Goal: Task Accomplishment & Management: Manage account settings

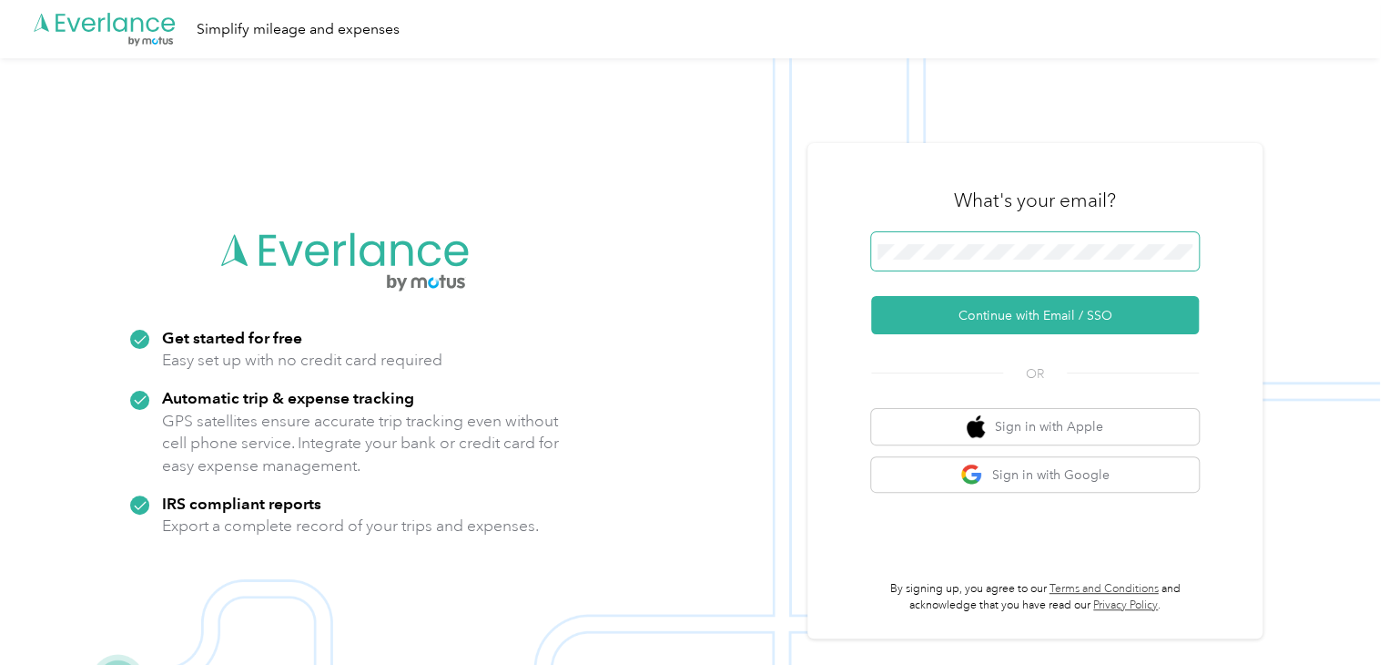
click at [1000, 234] on span at bounding box center [1035, 251] width 328 height 38
click at [996, 267] on span at bounding box center [1035, 251] width 328 height 38
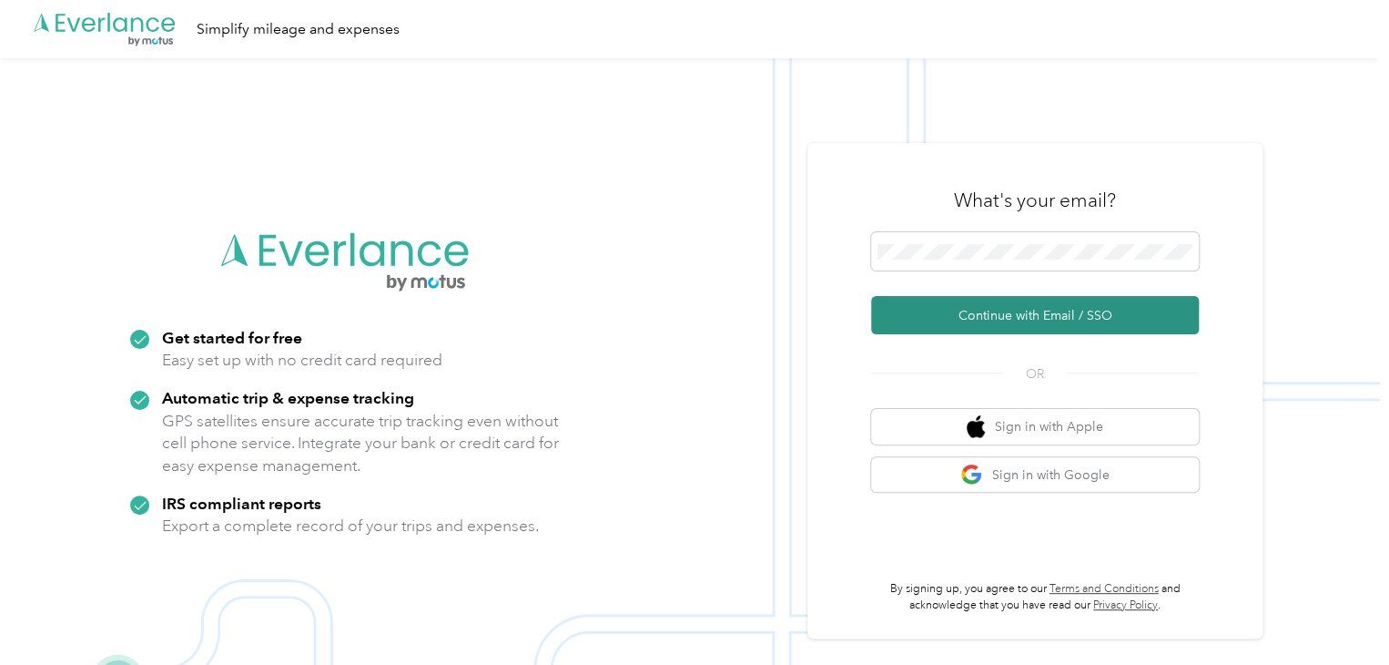
click at [971, 319] on button "Continue with Email / SSO" at bounding box center [1035, 315] width 328 height 38
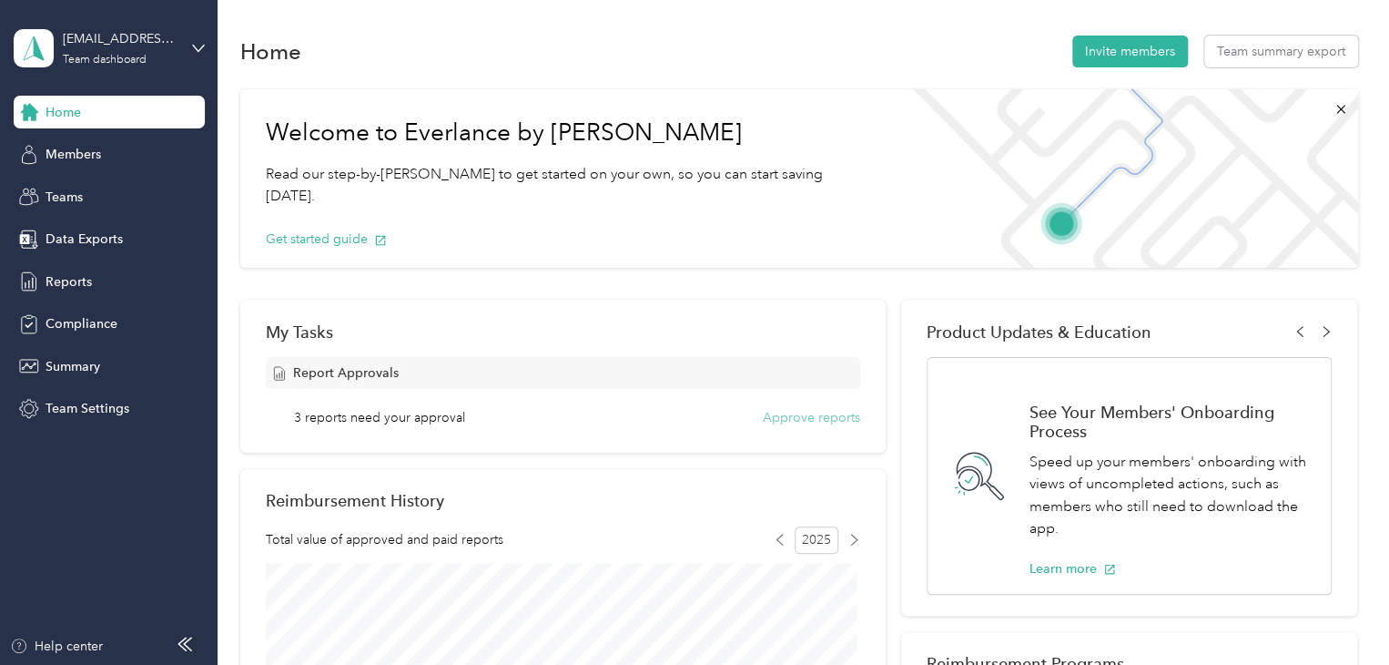
click at [789, 409] on button "Approve reports" at bounding box center [811, 417] width 97 height 19
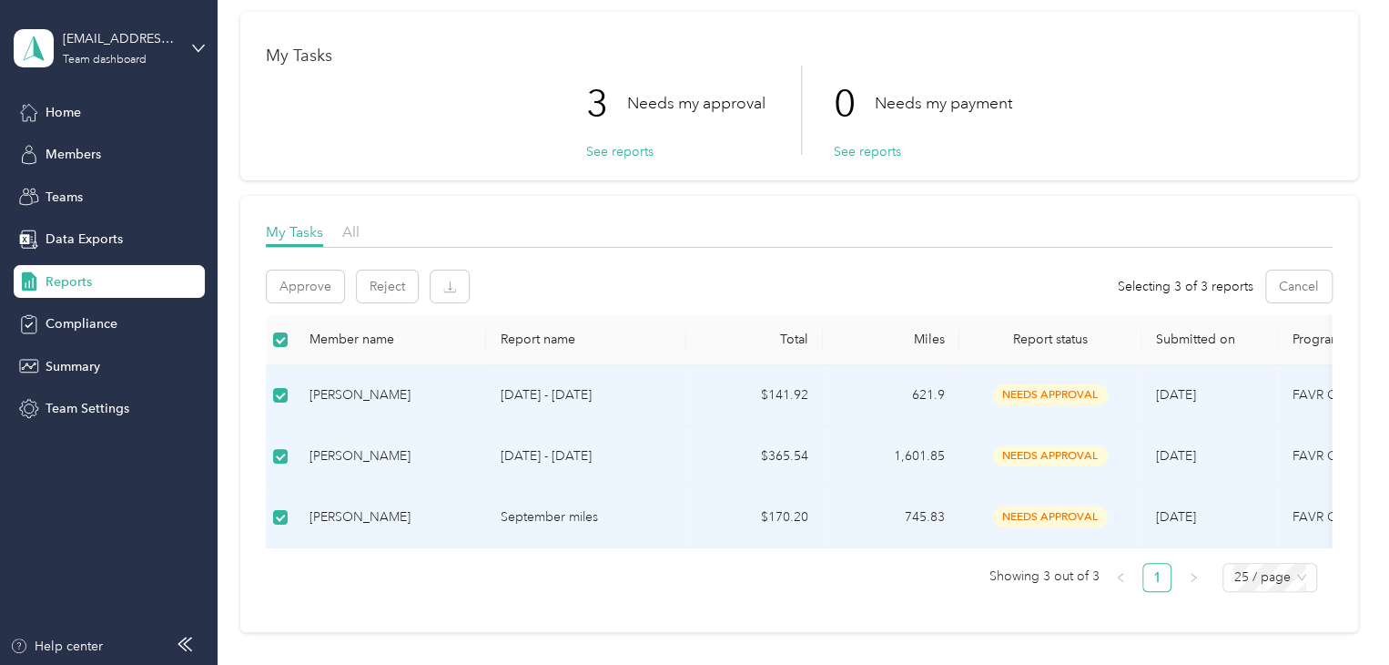
scroll to position [67, 0]
click at [295, 285] on button "Approve" at bounding box center [305, 287] width 77 height 32
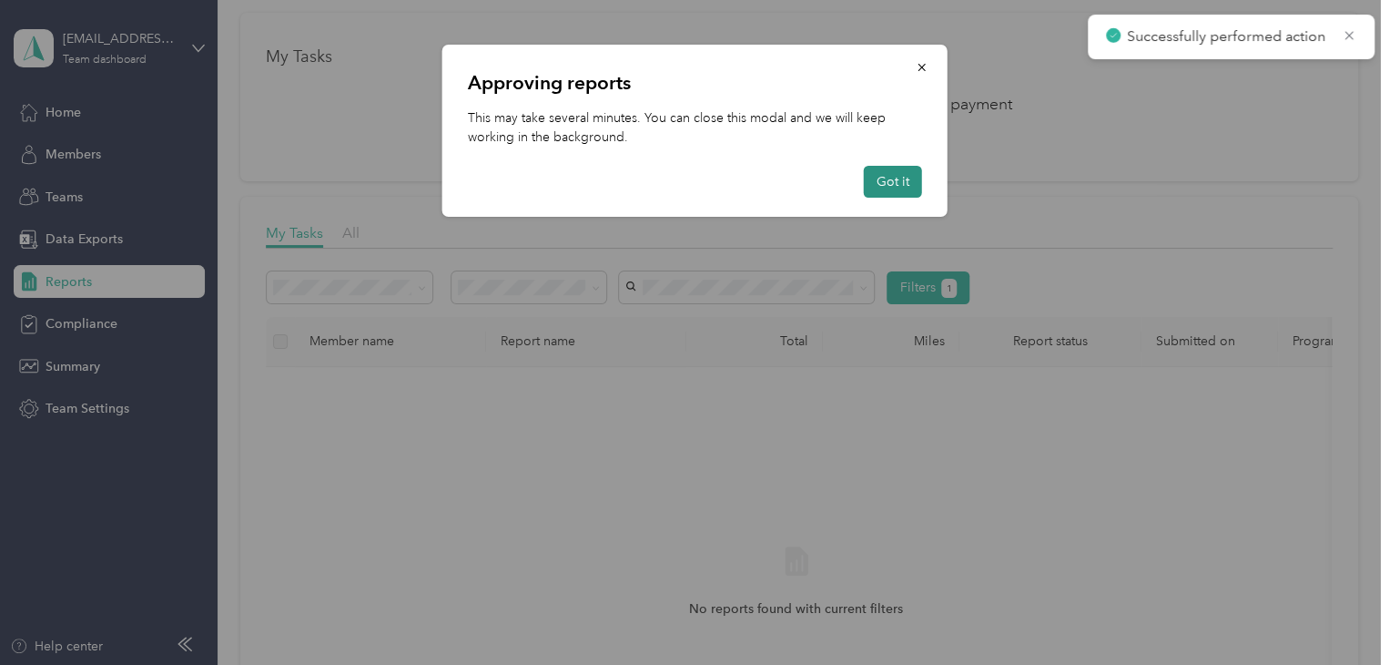
click at [878, 191] on button "Got it" at bounding box center [893, 182] width 58 height 32
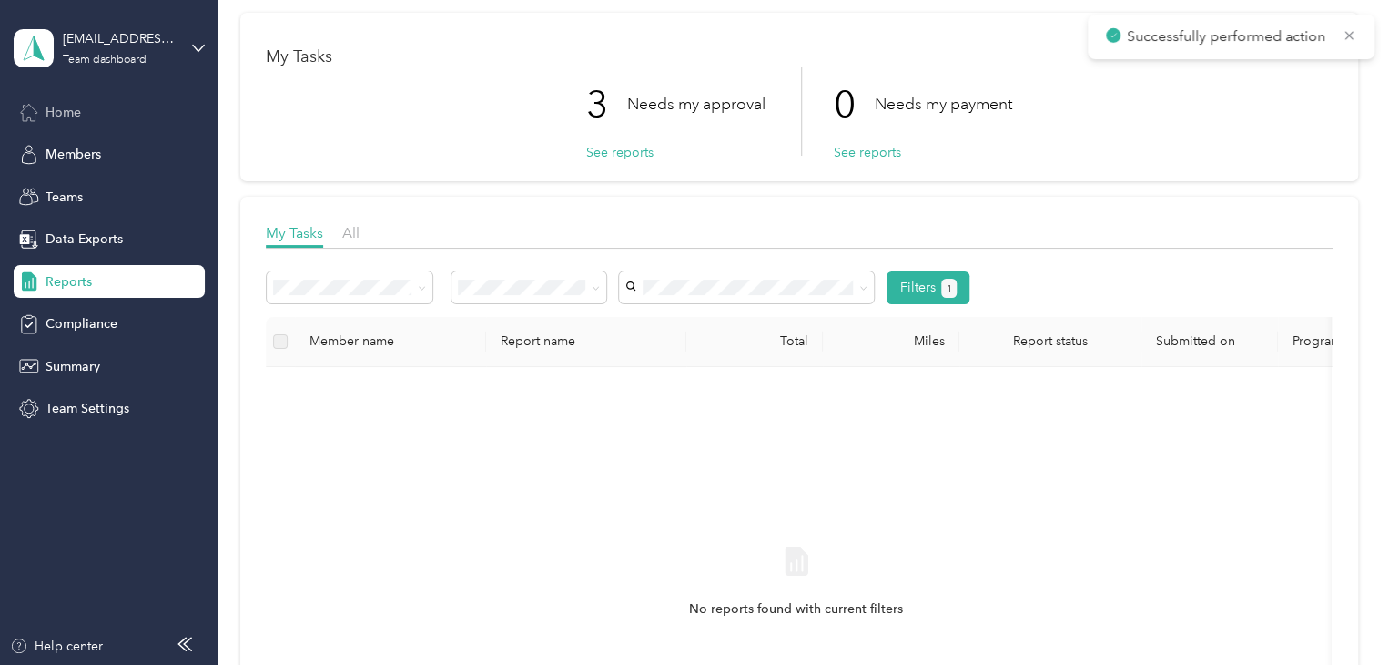
click at [95, 113] on div "Home" at bounding box center [109, 112] width 191 height 33
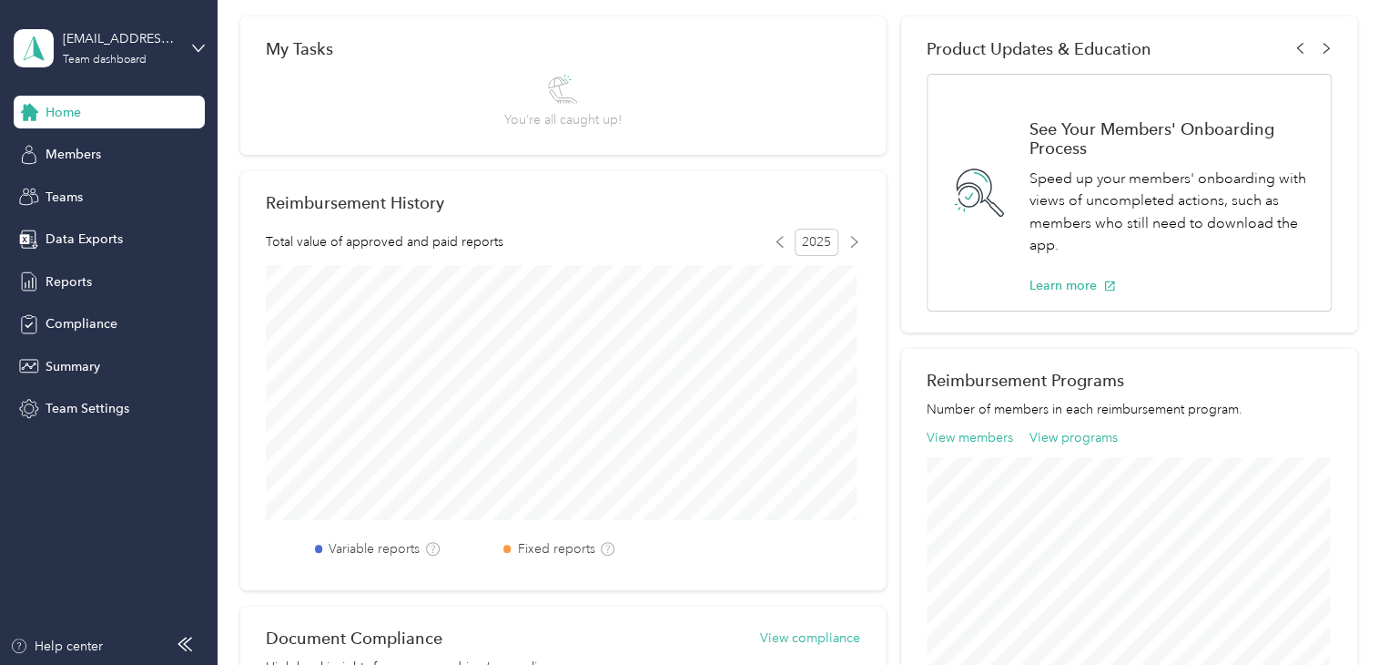
scroll to position [275, 0]
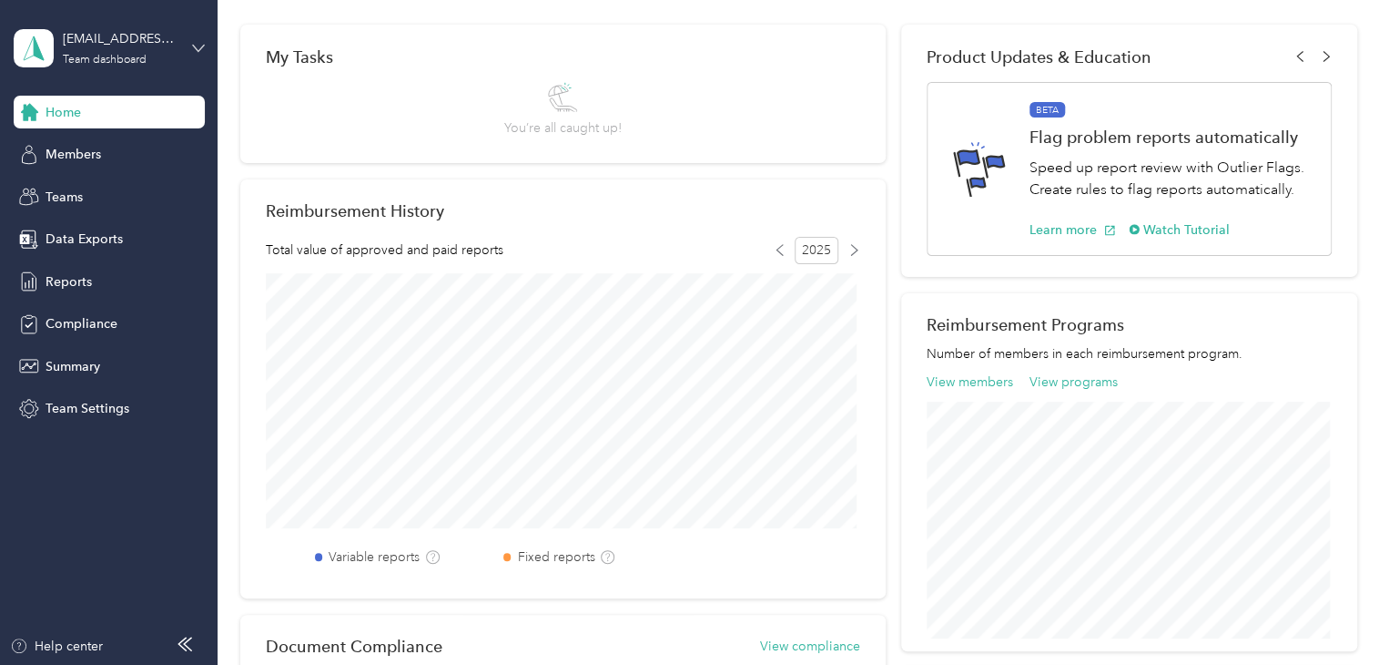
click at [199, 42] on icon at bounding box center [198, 48] width 13 height 13
click at [144, 176] on div "Personal dashboard" at bounding box center [205, 191] width 358 height 32
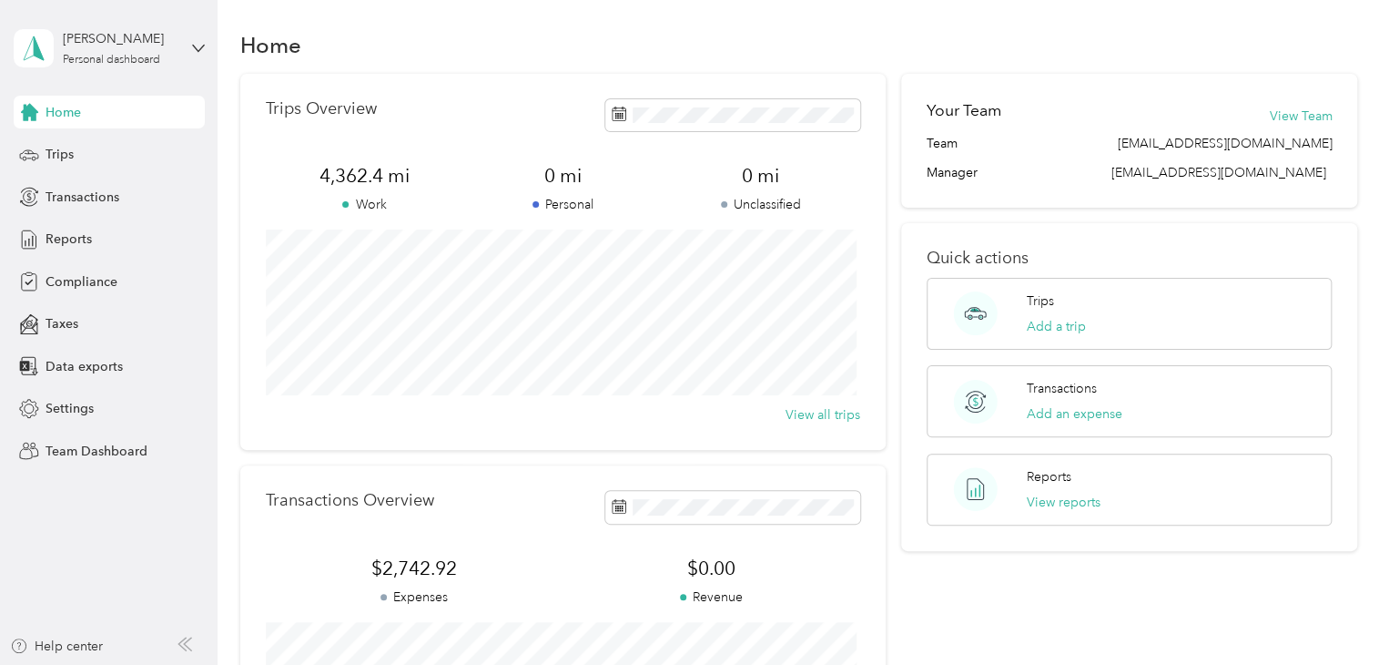
scroll to position [5, 0]
click at [1154, 324] on div "Trips Add a trip" at bounding box center [1129, 315] width 405 height 72
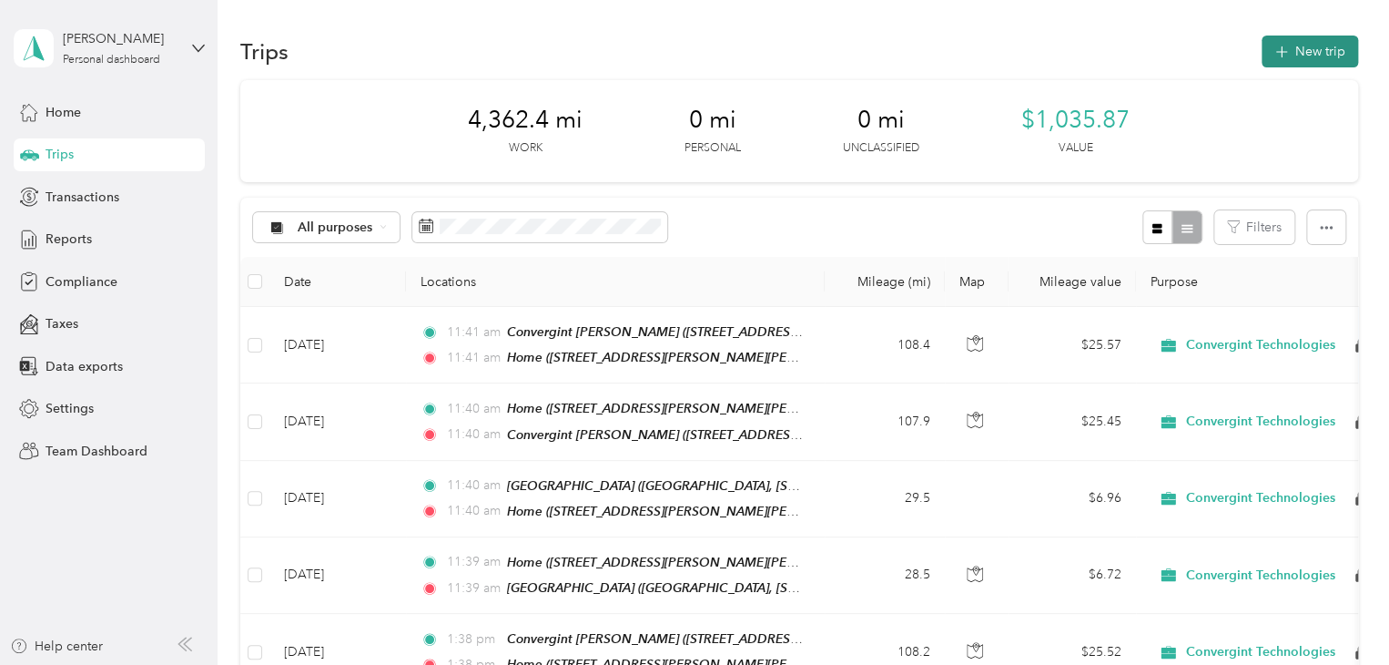
click at [1296, 56] on button "New trip" at bounding box center [1310, 52] width 97 height 32
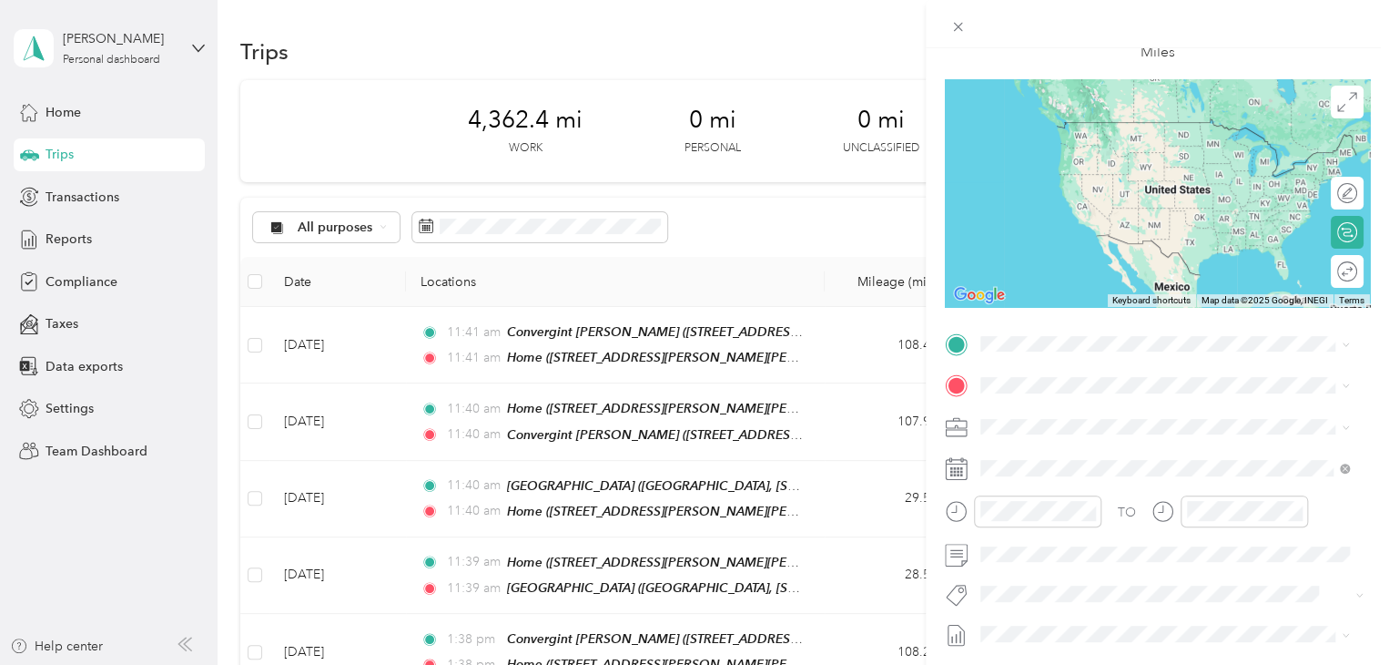
scroll to position [126, 0]
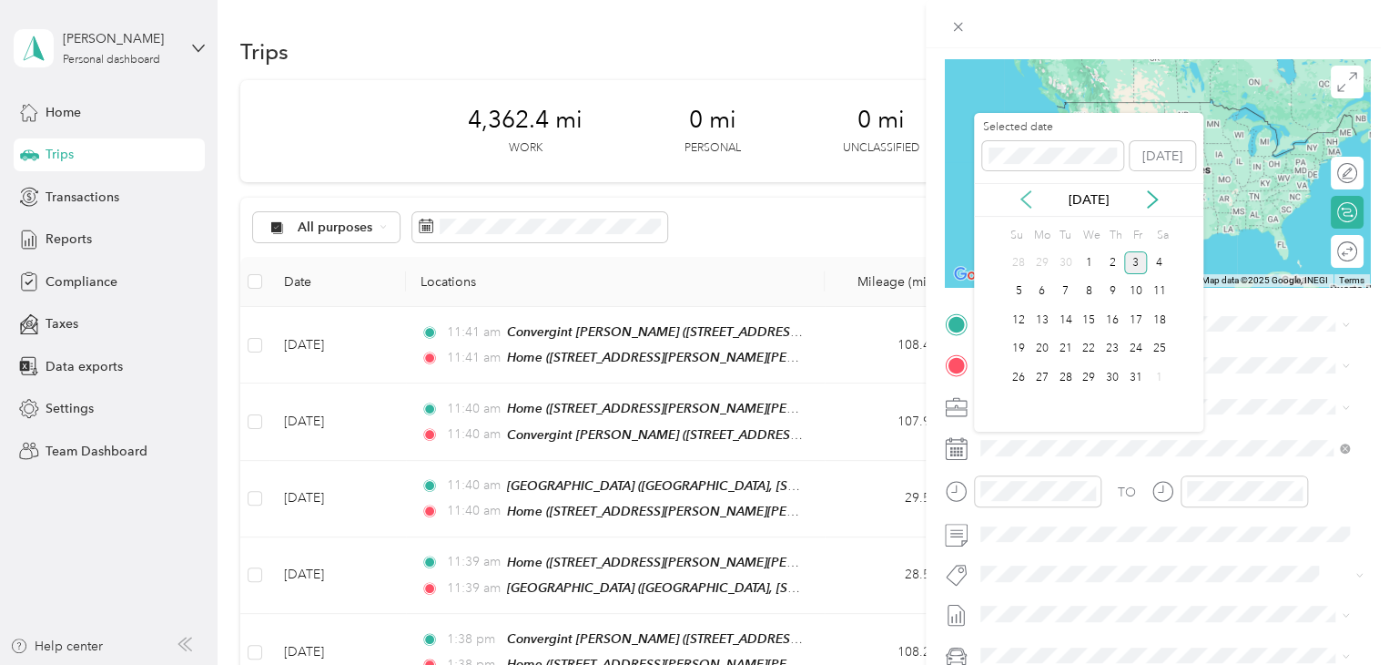
click at [1026, 194] on icon at bounding box center [1026, 200] width 9 height 16
click at [1093, 259] on div "3" at bounding box center [1089, 262] width 24 height 23
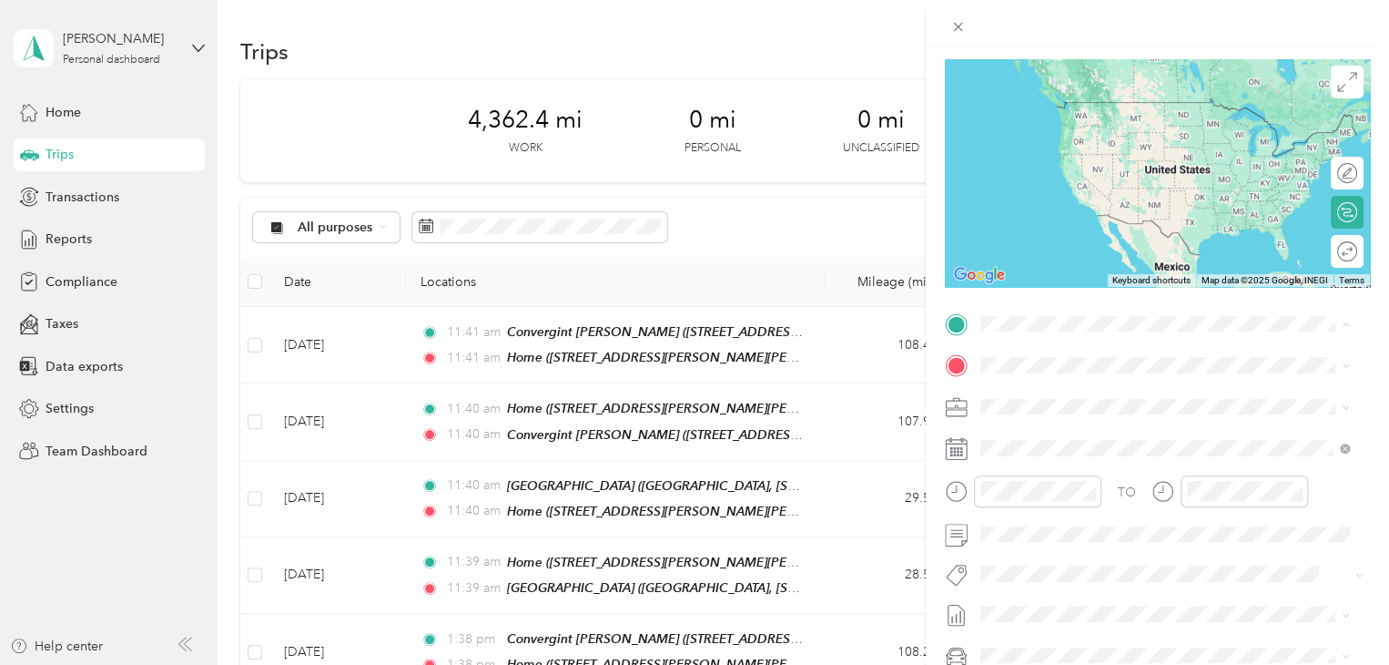
click at [1056, 420] on div "Home [STREET_ADDRESS][PERSON_NAME]" at bounding box center [1123, 406] width 217 height 38
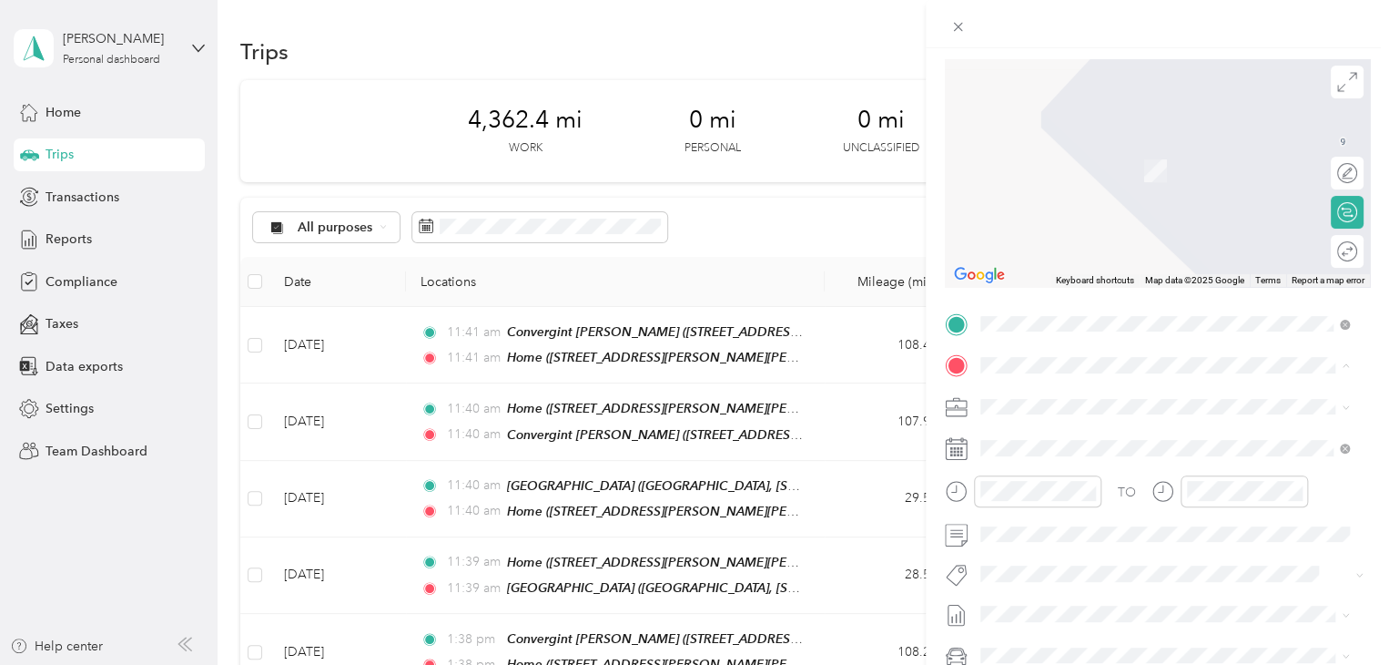
click at [1092, 523] on span "[STREET_ADDRESS][PERSON_NAME]" at bounding box center [1123, 514] width 217 height 15
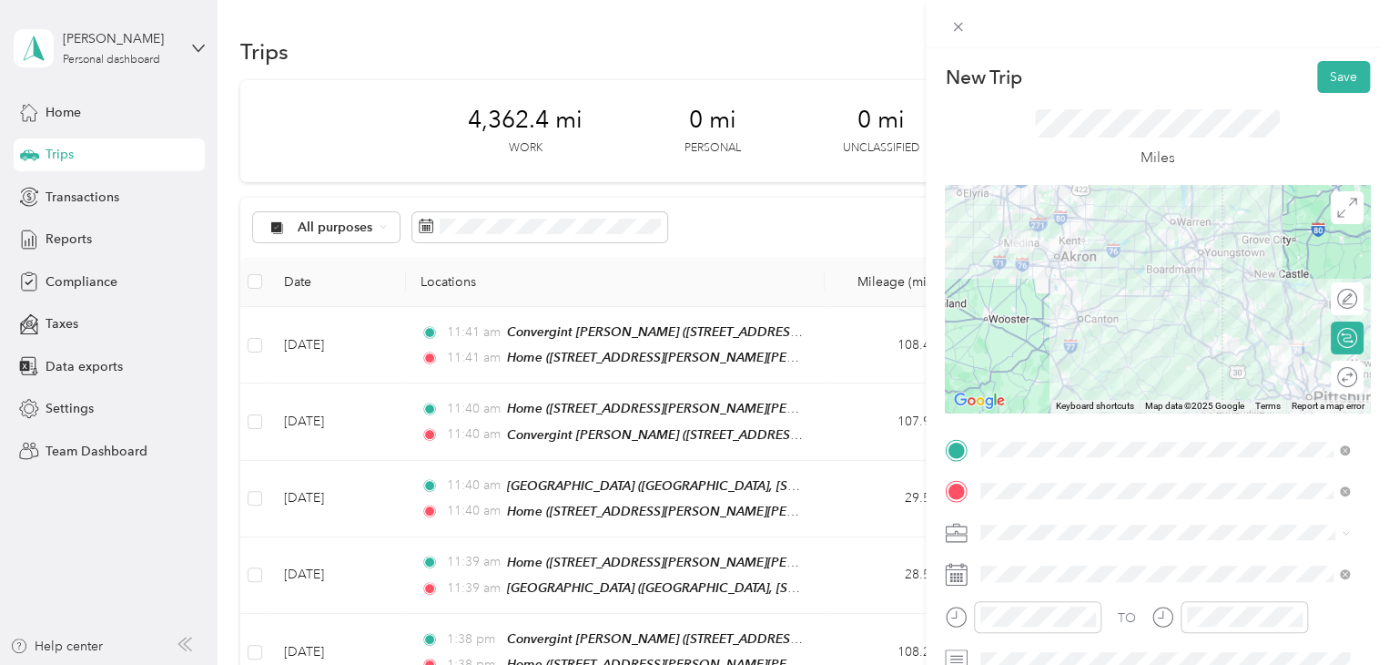
scroll to position [25, 0]
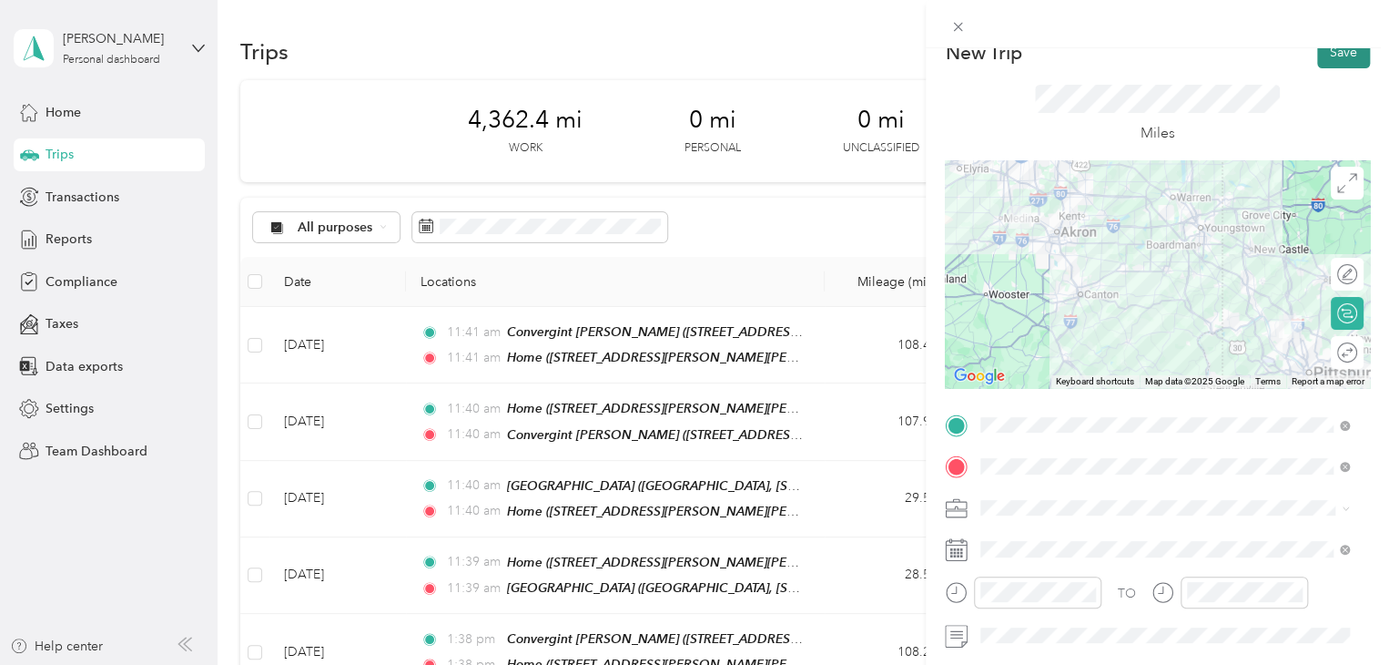
click at [1326, 55] on button "Save" at bounding box center [1343, 52] width 53 height 32
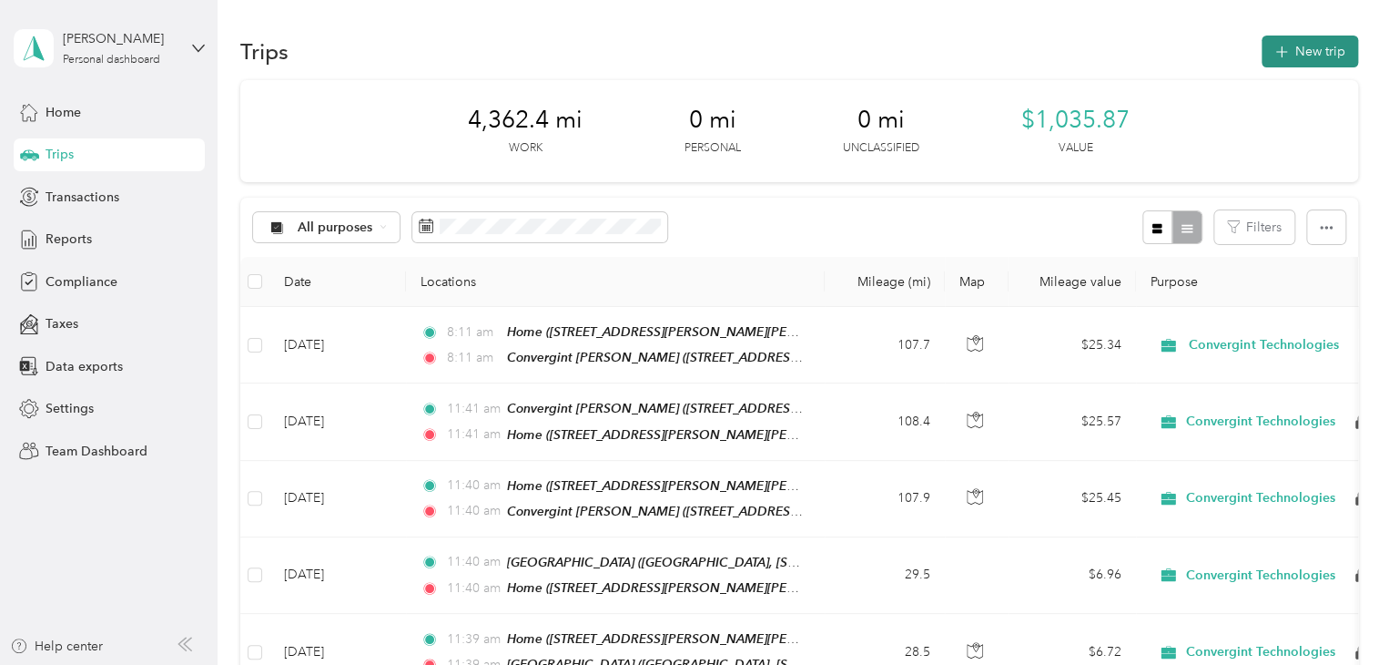
click at [1314, 50] on button "New trip" at bounding box center [1310, 52] width 97 height 32
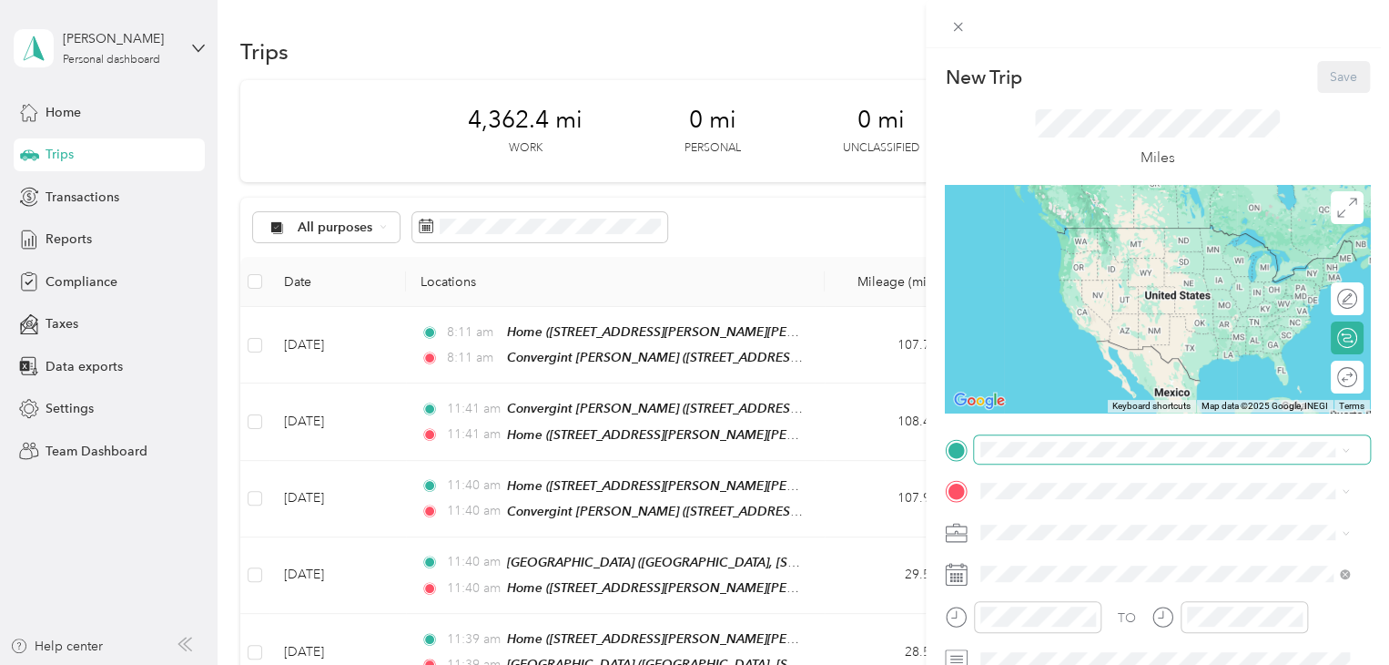
click at [1054, 461] on span at bounding box center [1172, 449] width 396 height 29
click at [1073, 320] on span "[STREET_ADDRESS][PERSON_NAME]" at bounding box center [1123, 311] width 217 height 15
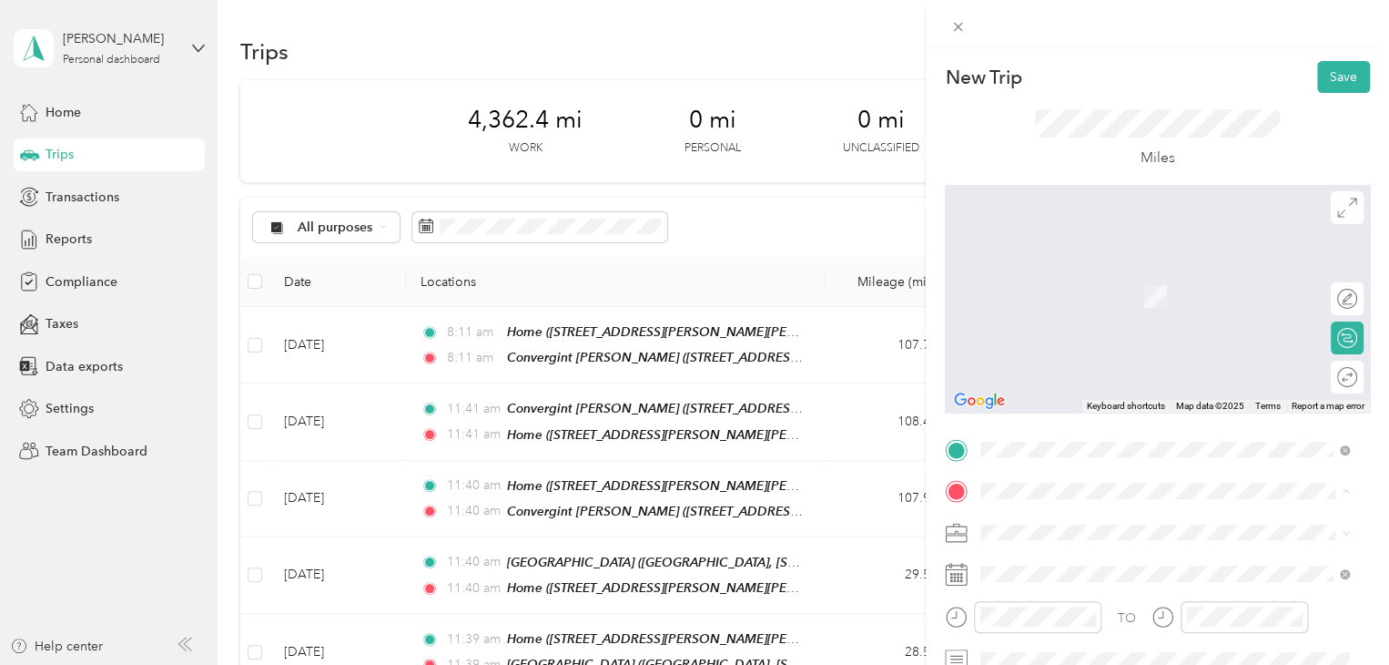
click at [1058, 289] on span "[STREET_ADDRESS][PERSON_NAME]" at bounding box center [1123, 296] width 217 height 15
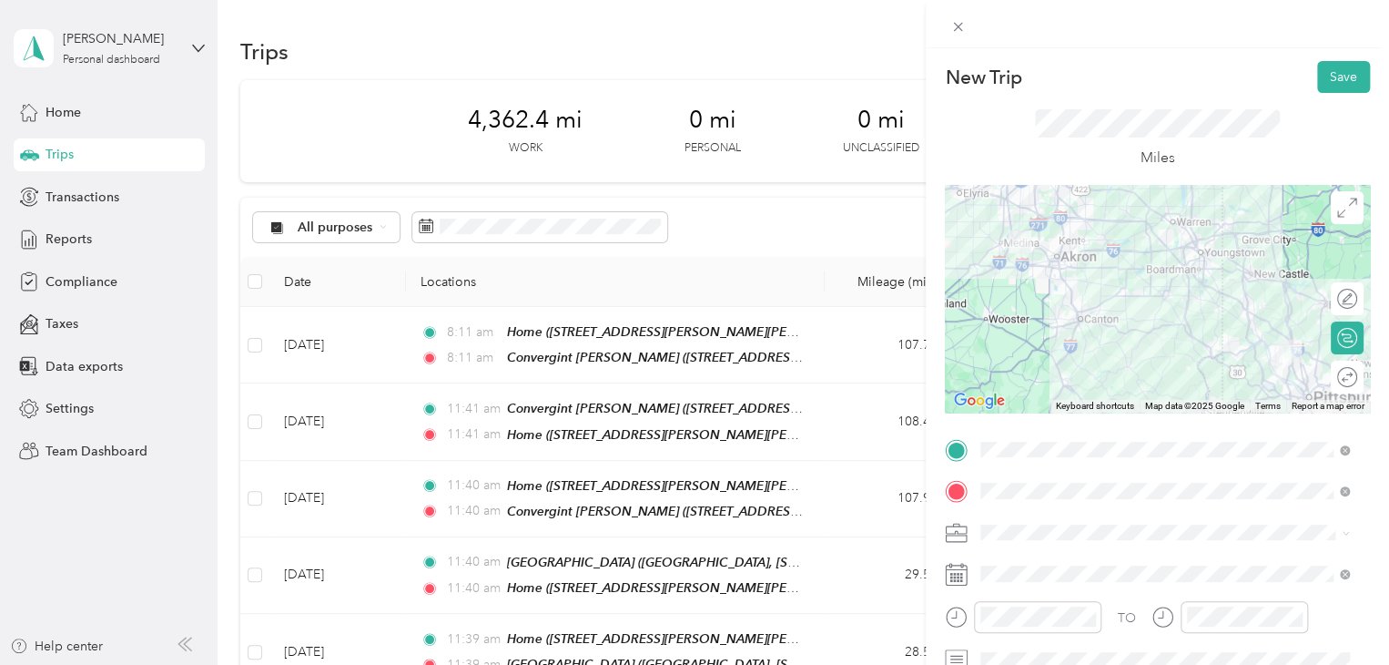
scroll to position [135, 0]
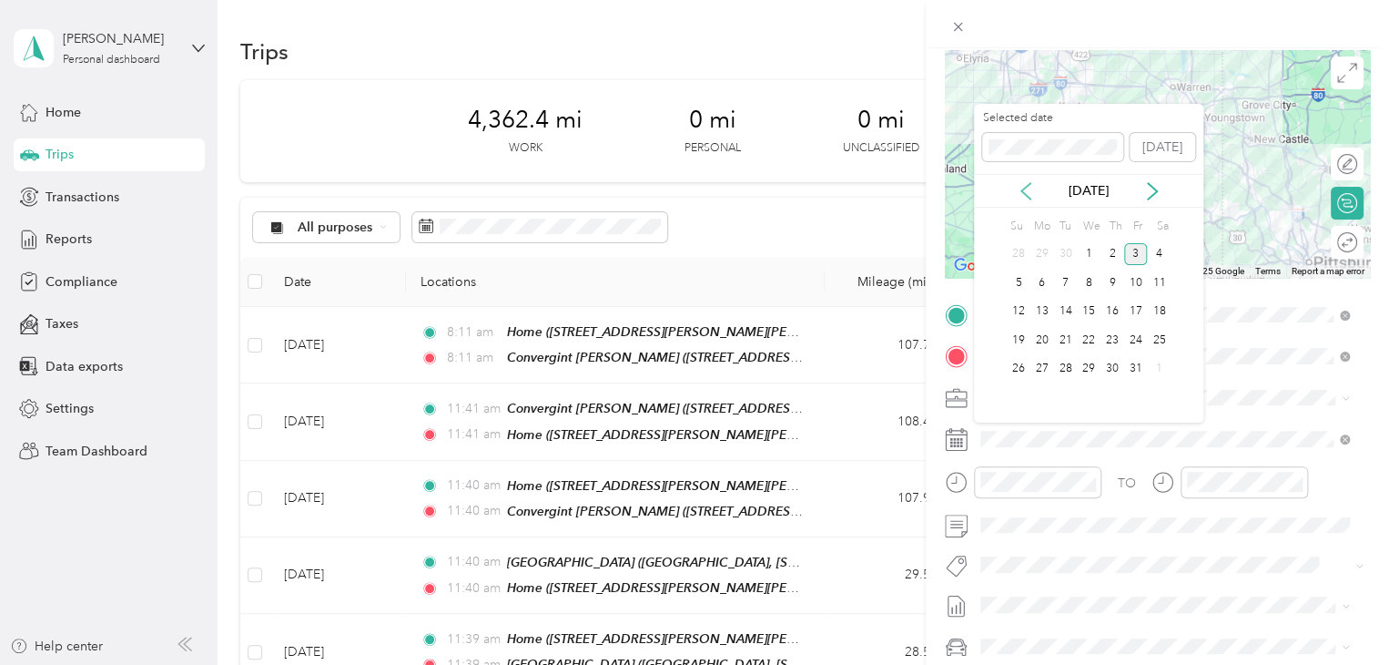
click at [1023, 190] on icon at bounding box center [1026, 191] width 18 height 18
click at [1089, 255] on div "3" at bounding box center [1089, 254] width 24 height 23
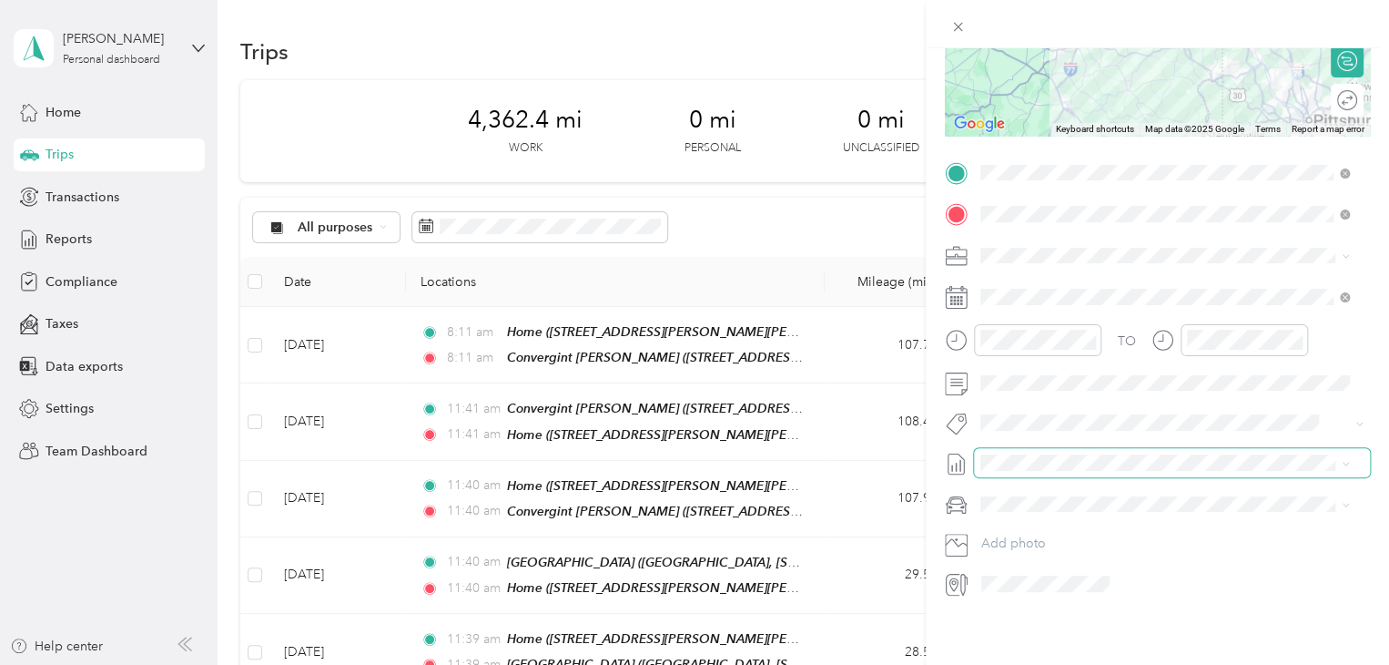
scroll to position [0, 0]
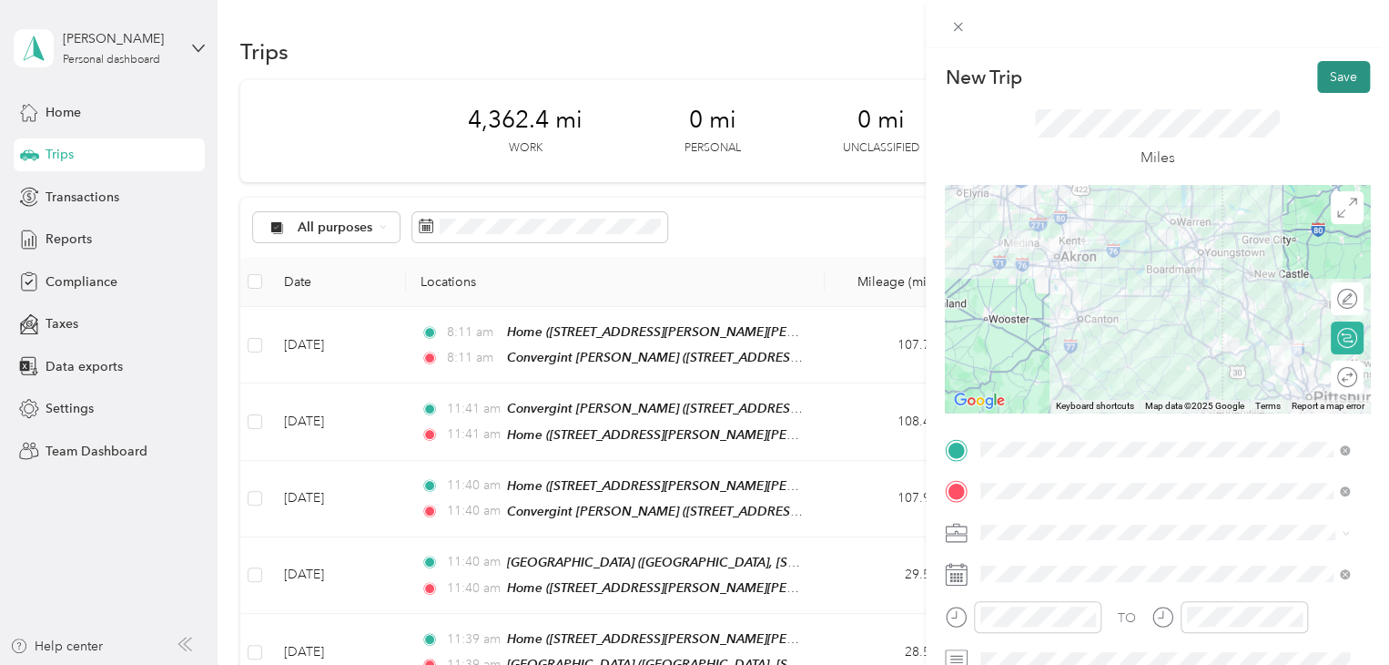
click at [1327, 81] on button "Save" at bounding box center [1343, 77] width 53 height 32
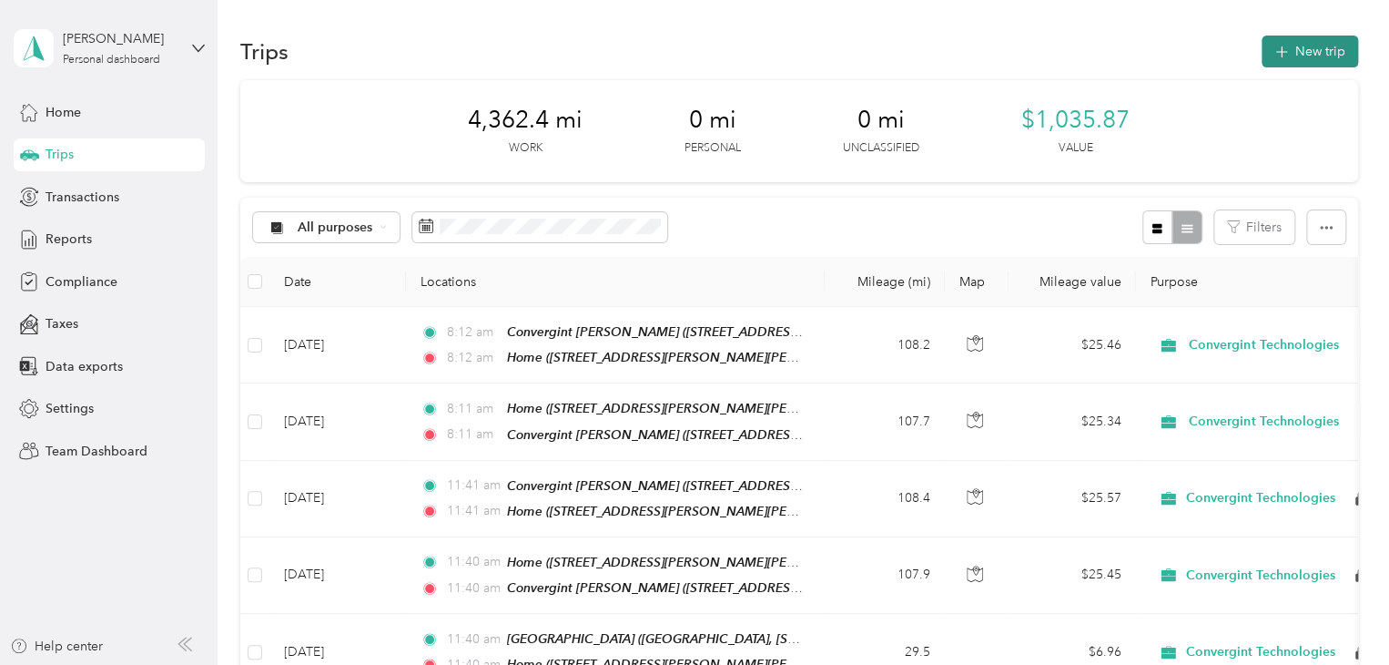
click at [1321, 56] on button "New trip" at bounding box center [1310, 52] width 97 height 32
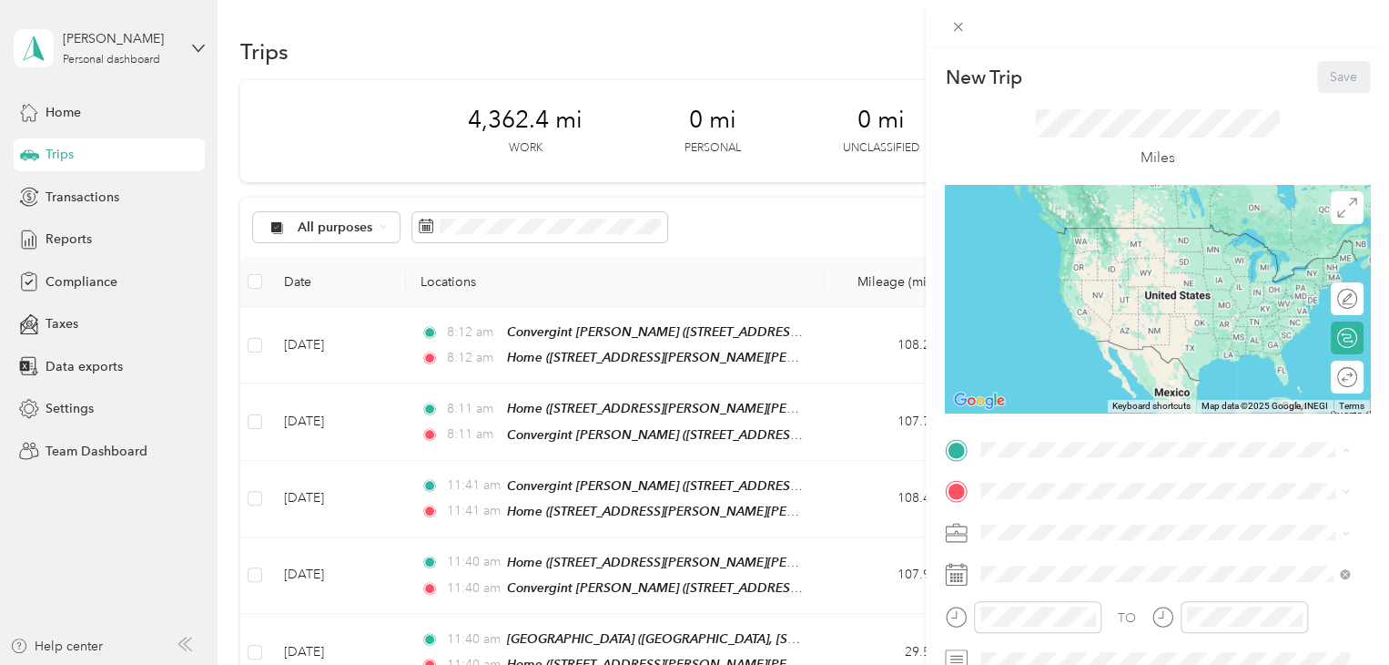
click at [1051, 262] on div "Home [STREET_ADDRESS][PERSON_NAME]" at bounding box center [1123, 245] width 217 height 38
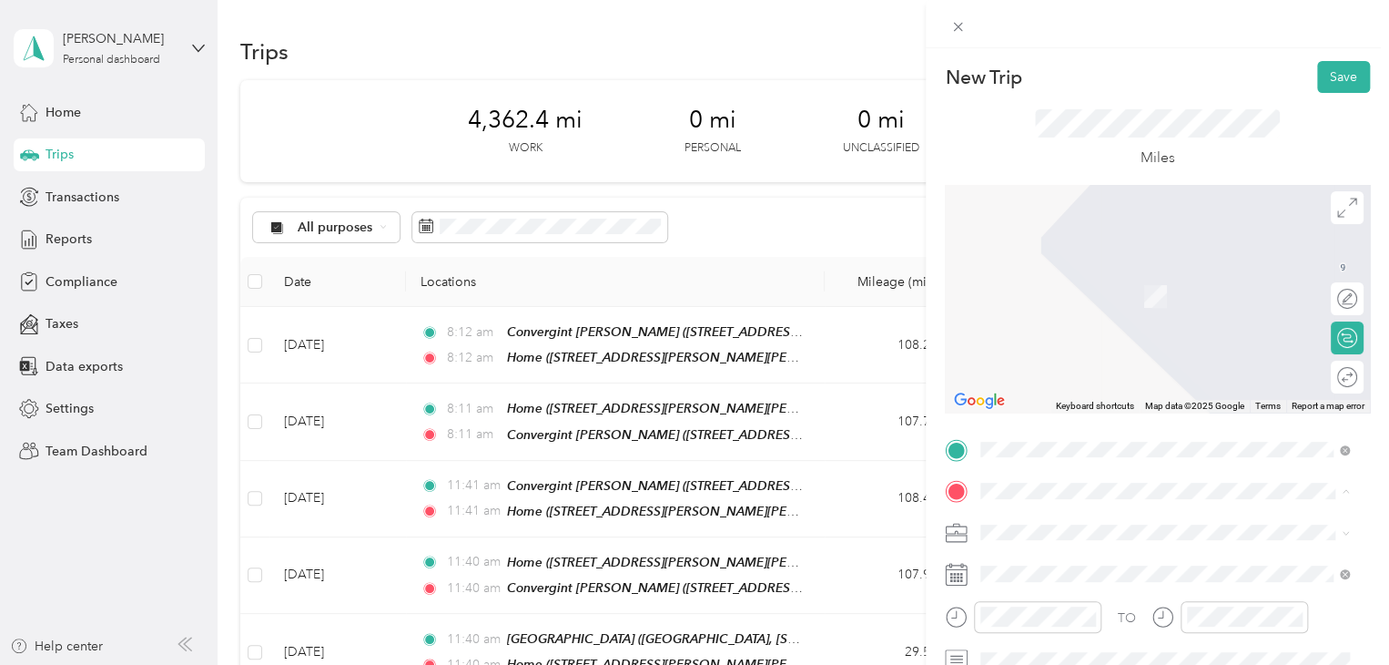
click at [1077, 282] on div "[STREET_ADDRESS][US_STATE]" at bounding box center [1165, 270] width 356 height 25
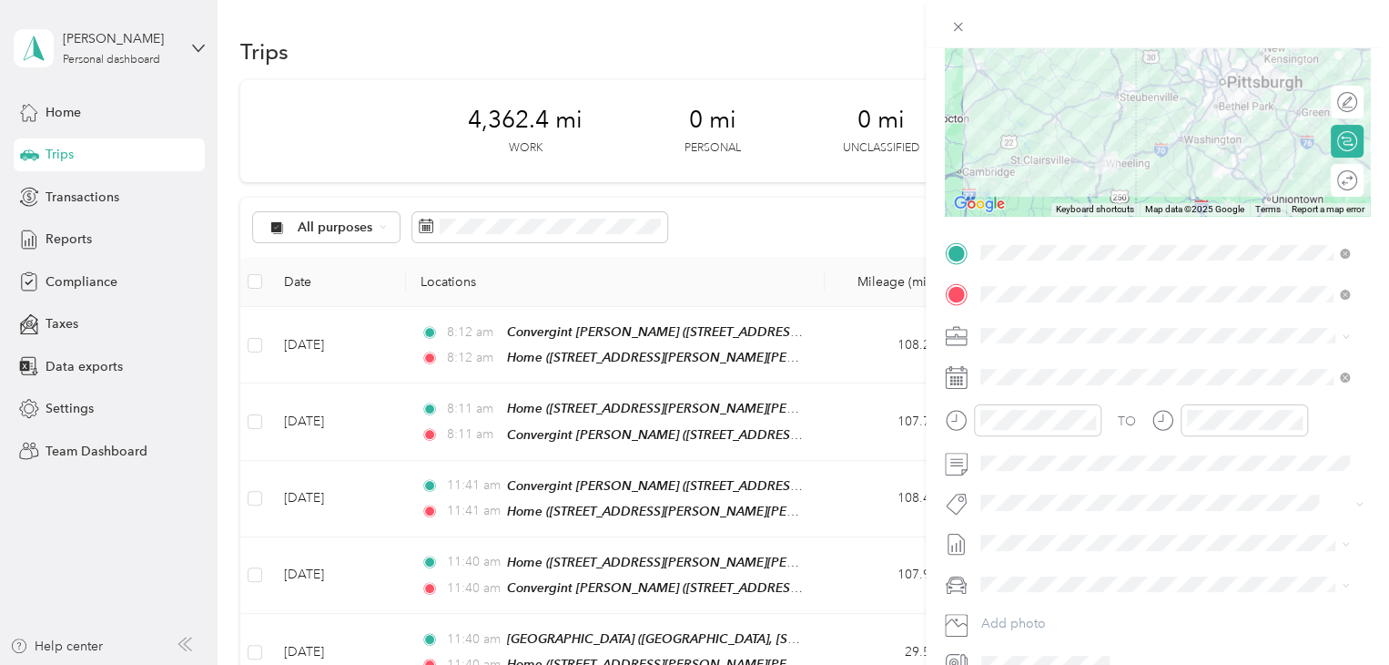
scroll to position [233, 0]
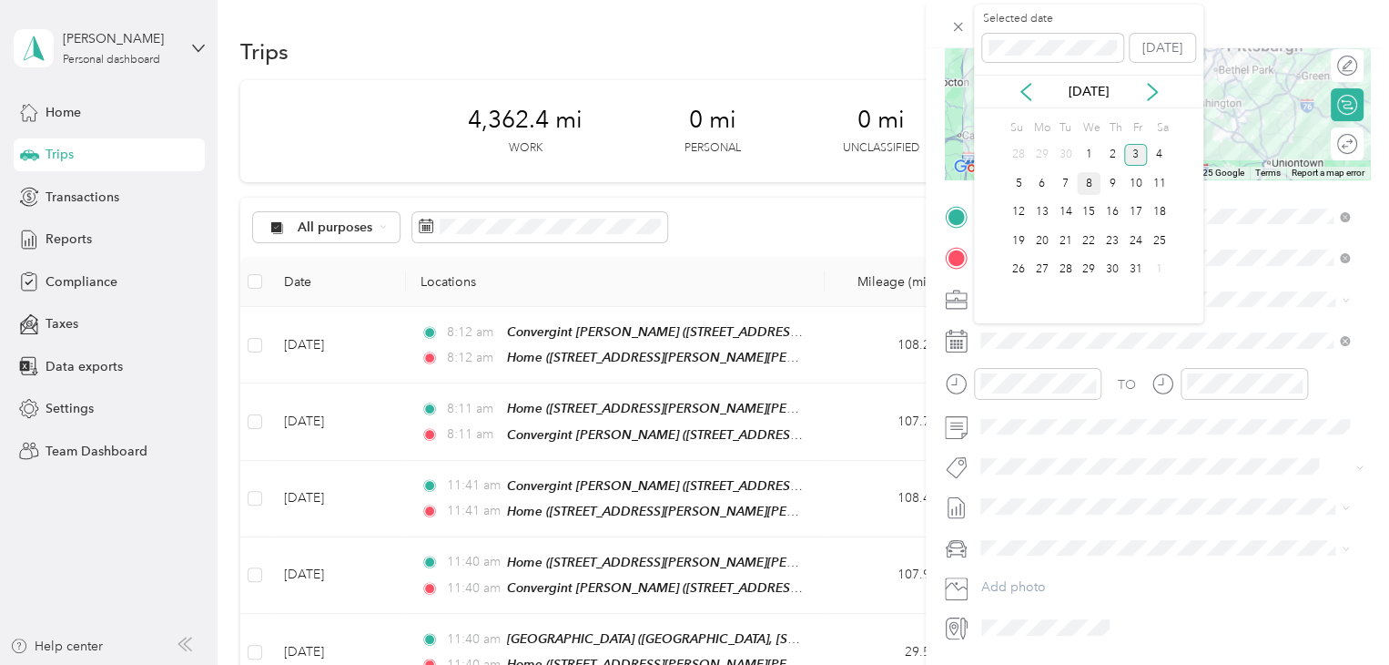
click at [1085, 185] on div "8" at bounding box center [1089, 183] width 24 height 23
click at [1028, 88] on icon at bounding box center [1026, 92] width 18 height 18
click at [1088, 177] on div "10" at bounding box center [1089, 183] width 24 height 23
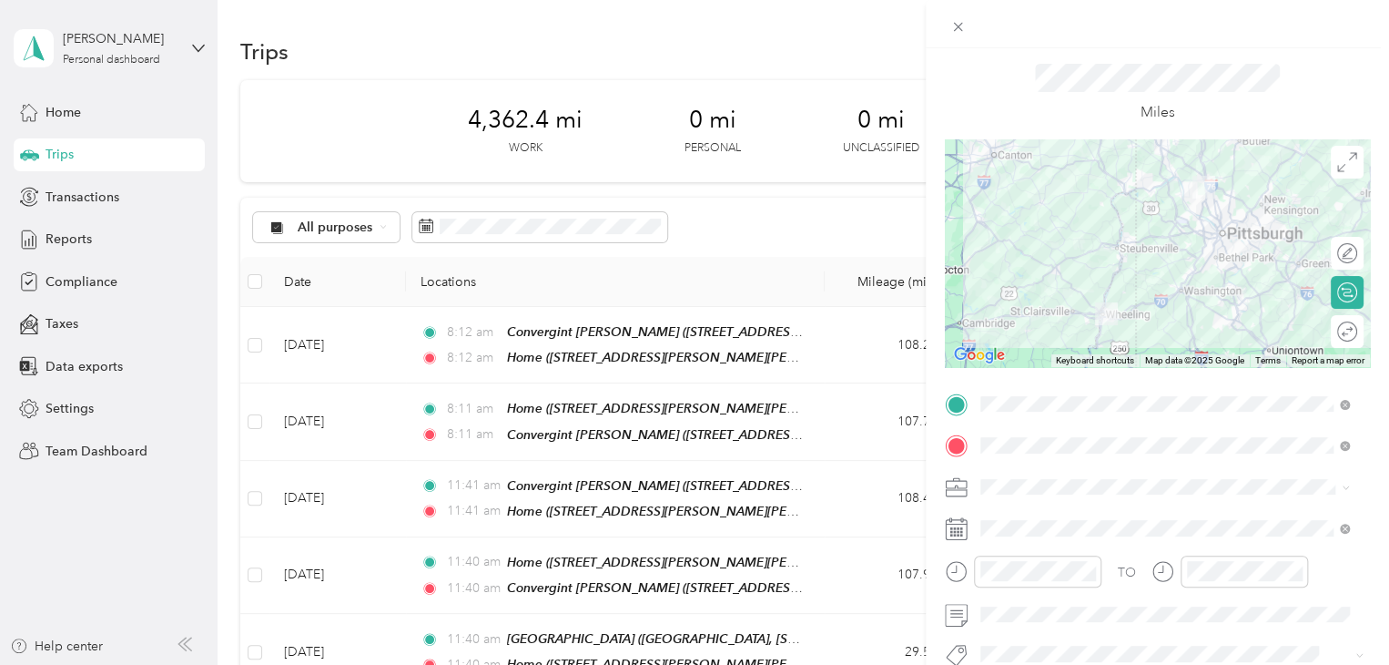
scroll to position [0, 0]
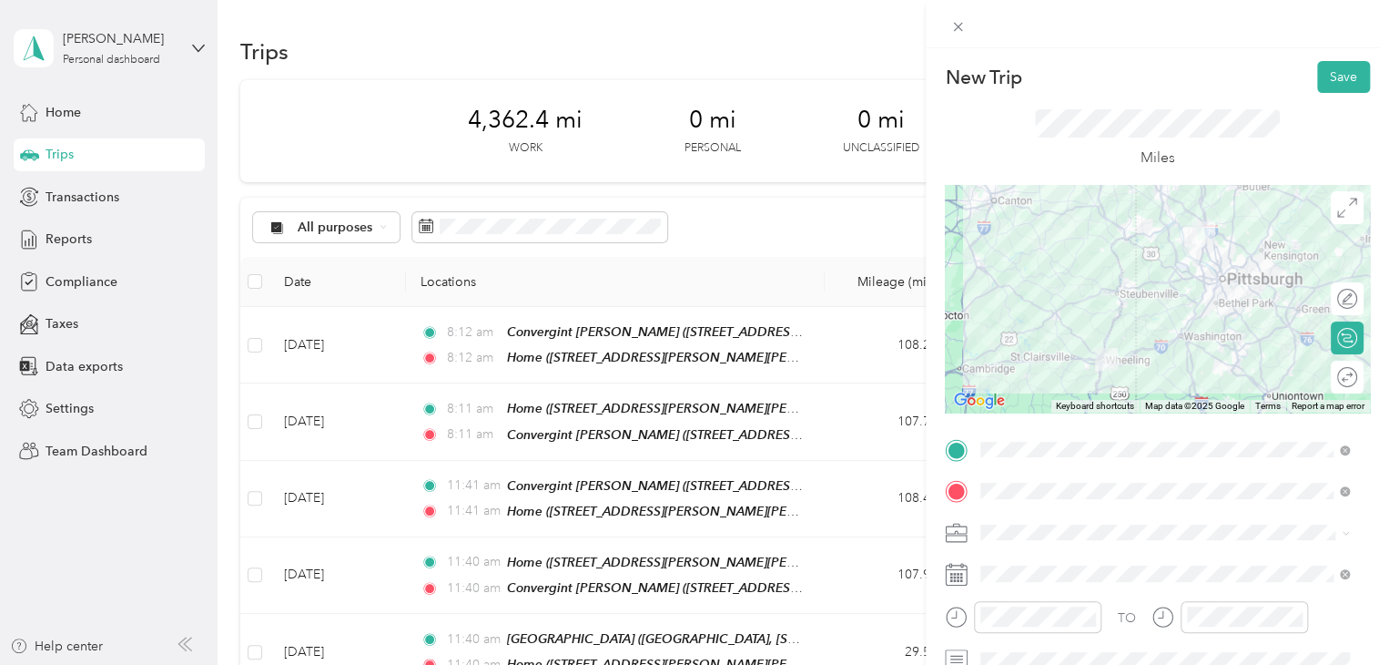
click at [1329, 96] on div "Miles" at bounding box center [1157, 139] width 425 height 92
click at [1325, 76] on button "Save" at bounding box center [1343, 77] width 53 height 32
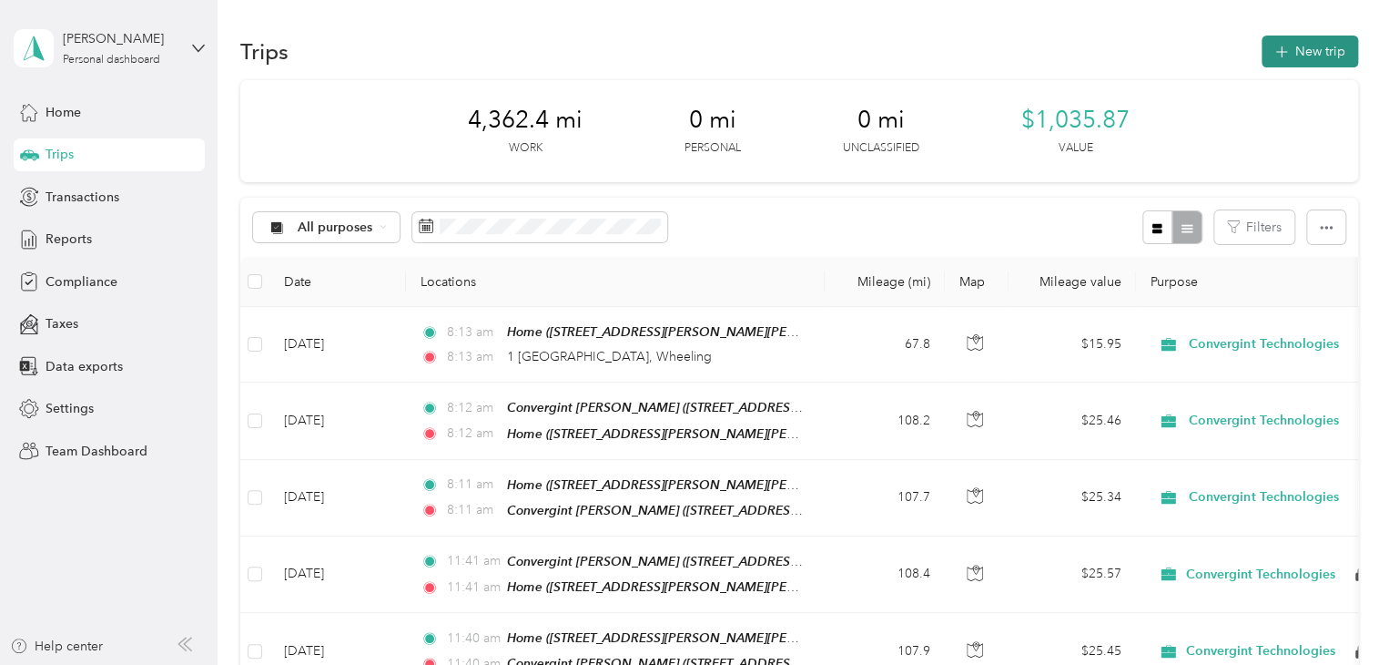
click at [1304, 48] on button "New trip" at bounding box center [1310, 52] width 97 height 32
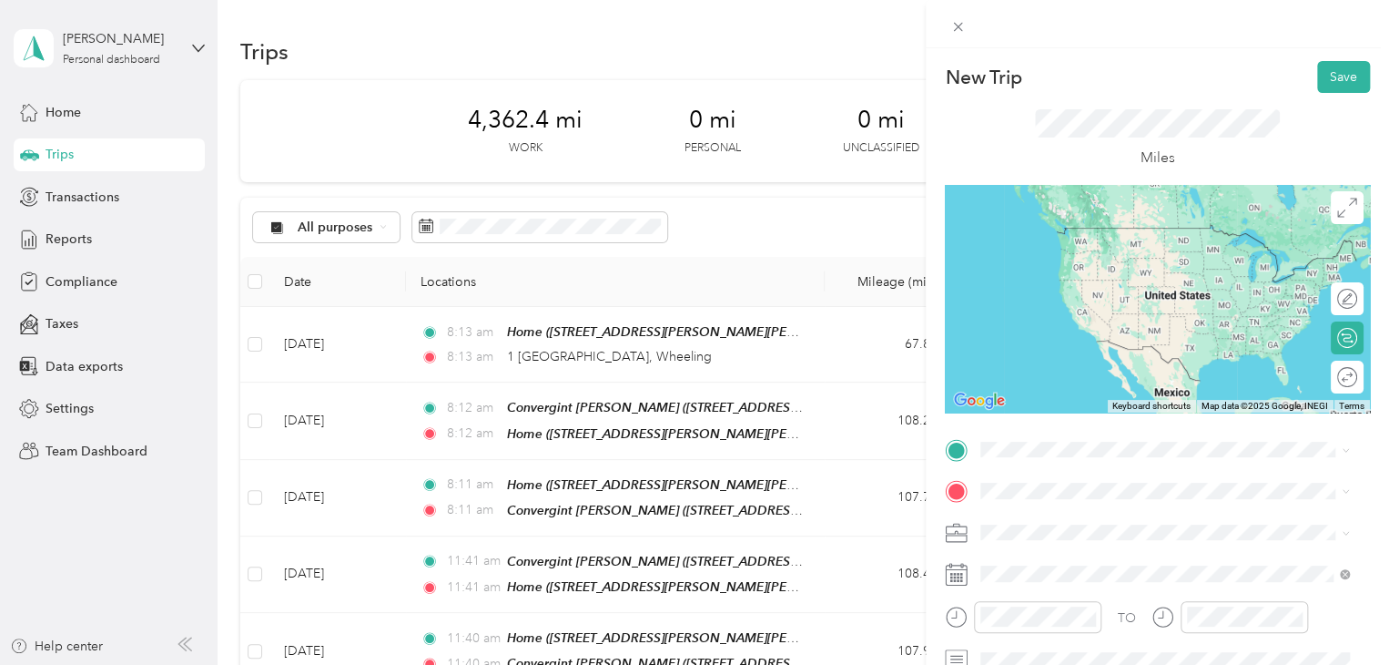
click at [1107, 328] on span "[STREET_ADDRESS][US_STATE]" at bounding box center [1106, 319] width 182 height 16
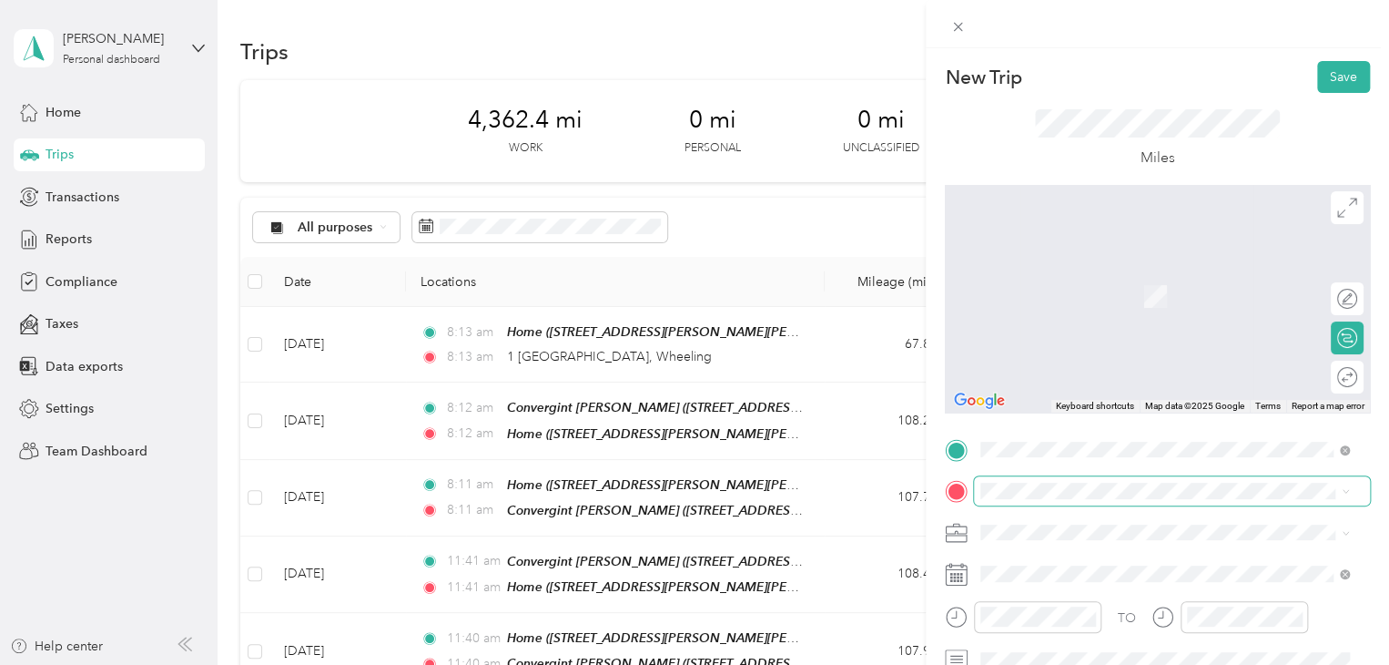
click at [1045, 482] on span at bounding box center [1172, 490] width 396 height 29
click at [1070, 289] on span "[STREET_ADDRESS][PERSON_NAME]" at bounding box center [1123, 296] width 217 height 15
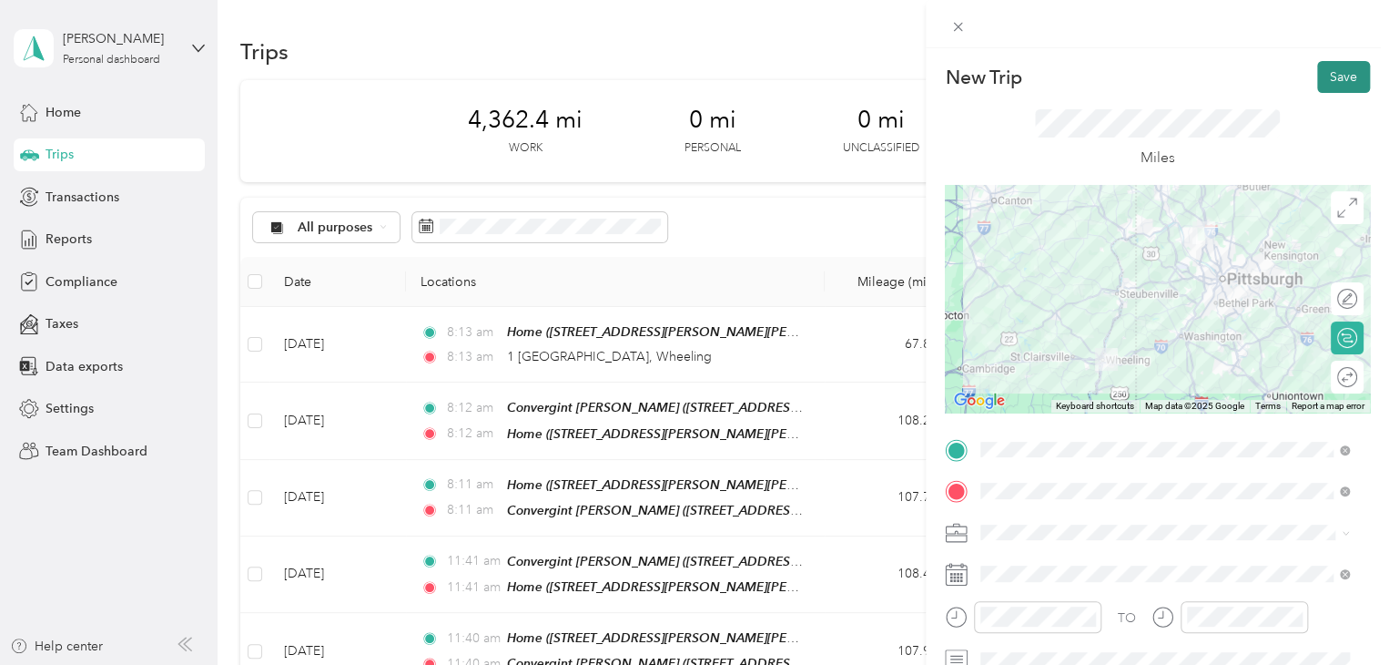
click at [1326, 71] on button "Save" at bounding box center [1343, 77] width 53 height 32
